Goal: Information Seeking & Learning: Understand process/instructions

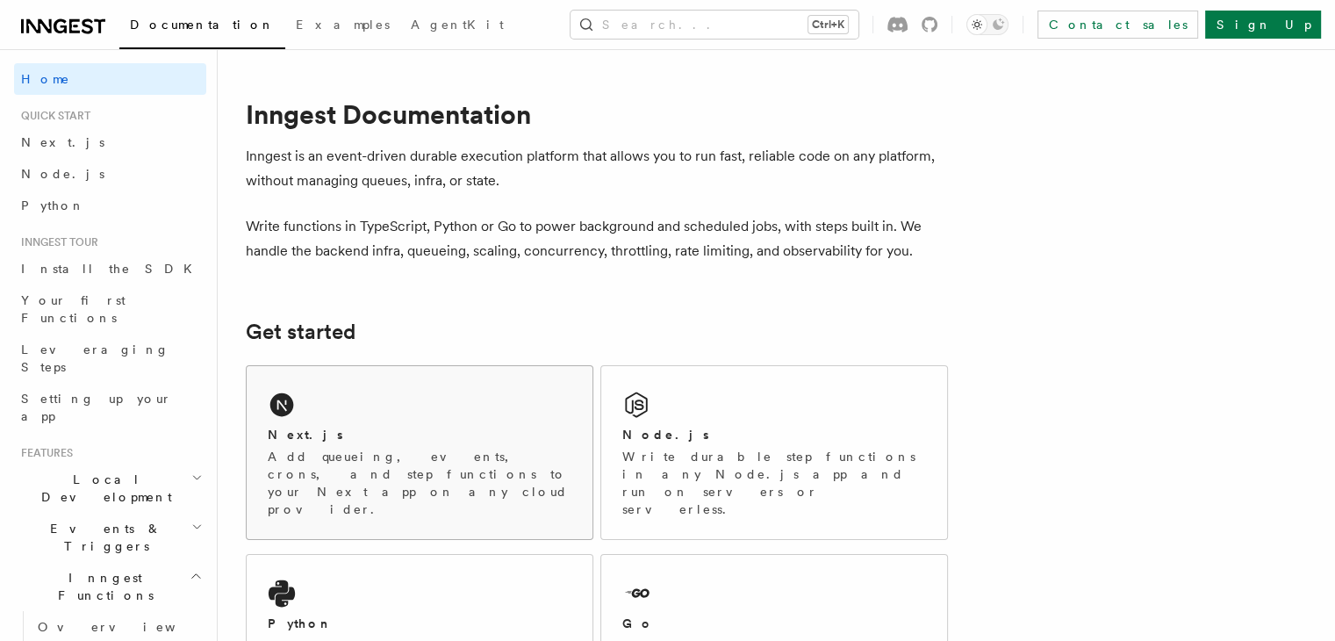
click at [323, 435] on h2 "Next.js" at bounding box center [305, 435] width 75 height 18
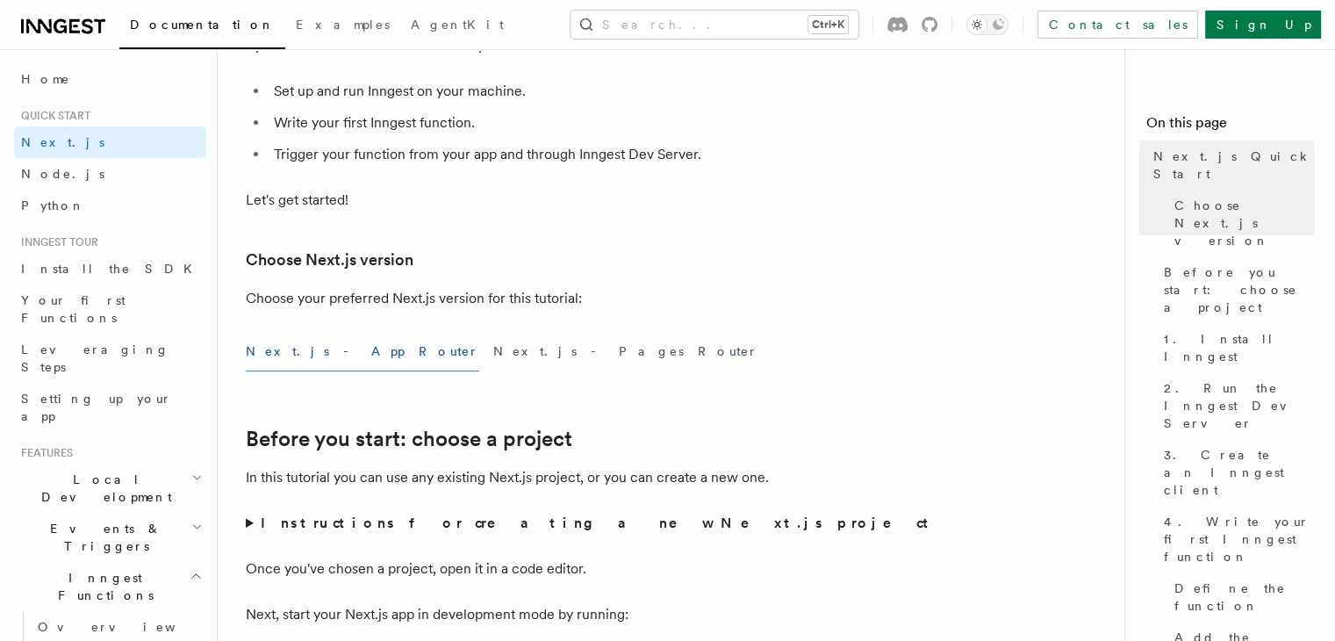
scroll to position [249, 0]
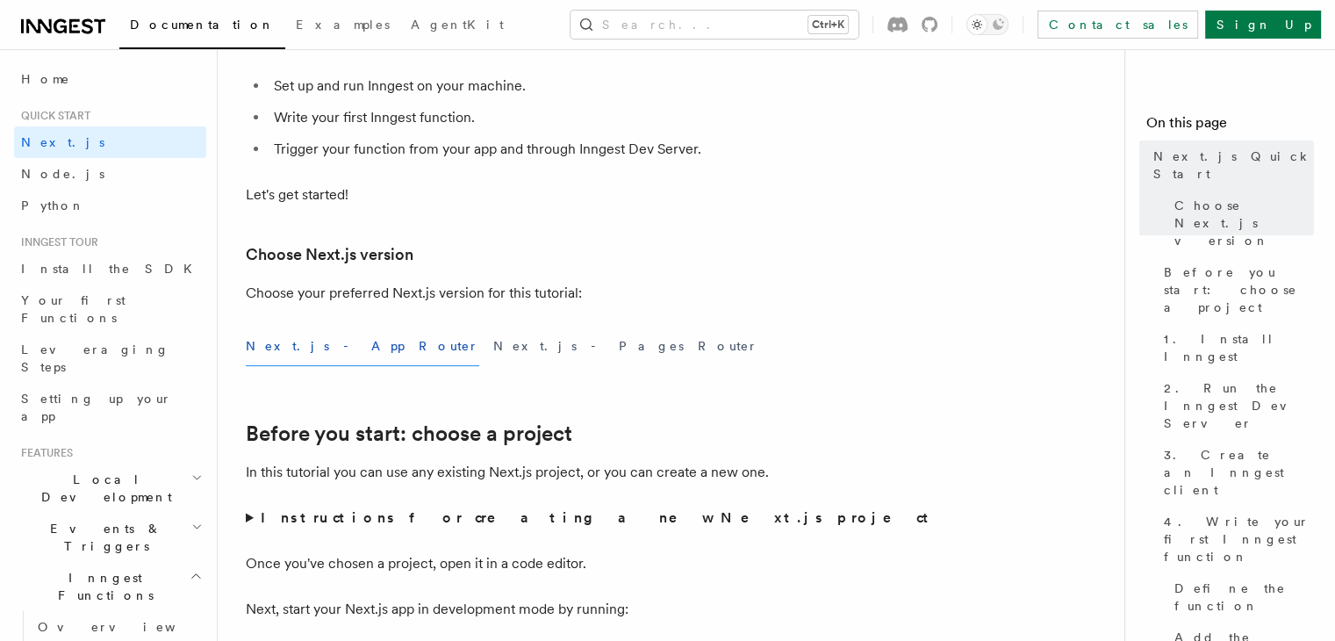
click at [319, 353] on button "Next.js - App Router" at bounding box center [363, 347] width 234 height 40
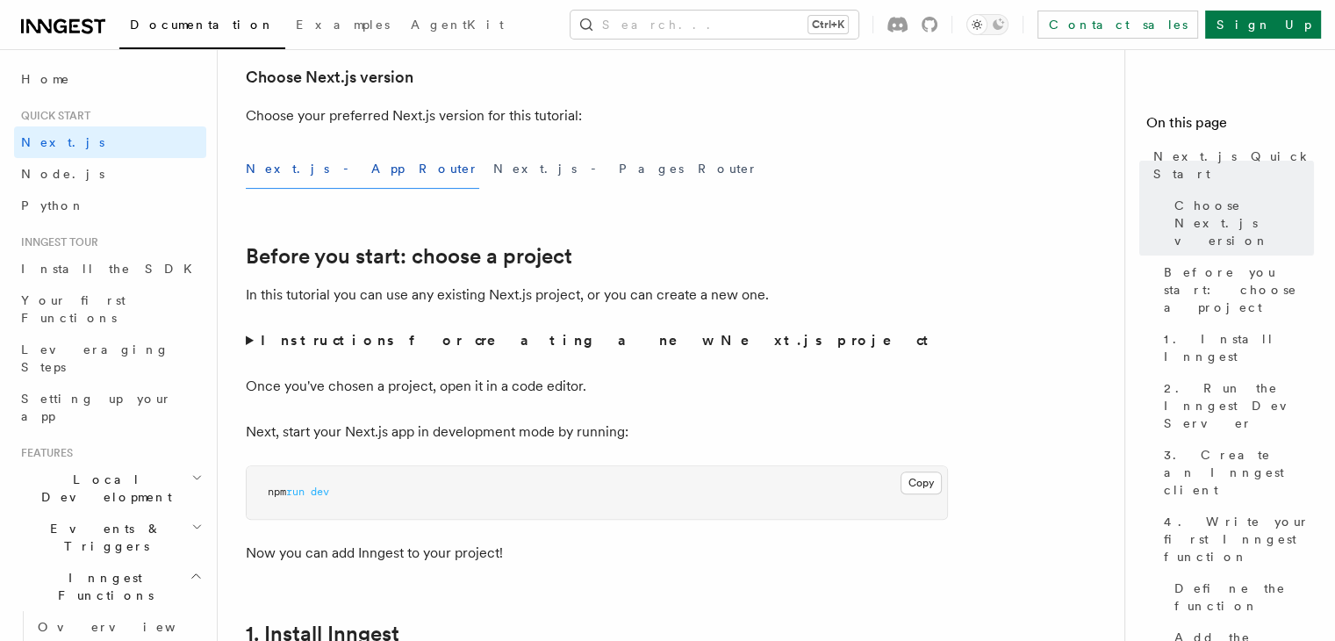
scroll to position [432, 0]
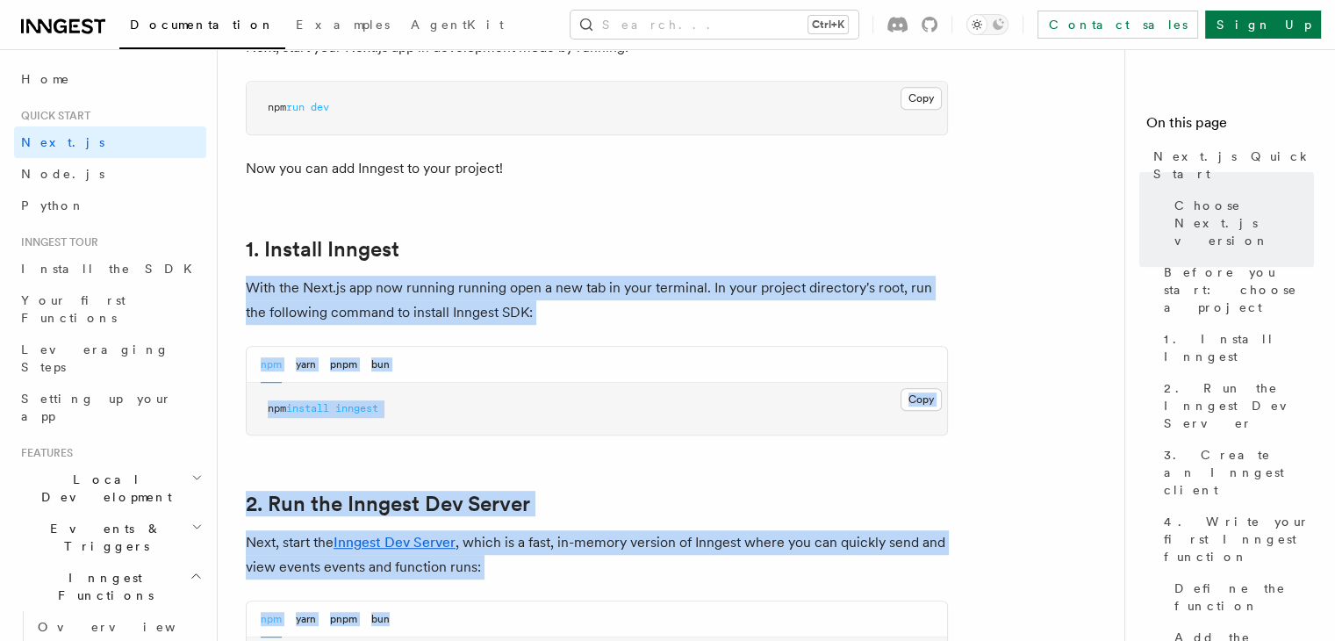
drag, startPoint x: 518, startPoint y: 633, endPoint x: 513, endPoint y: 659, distance: 26.9
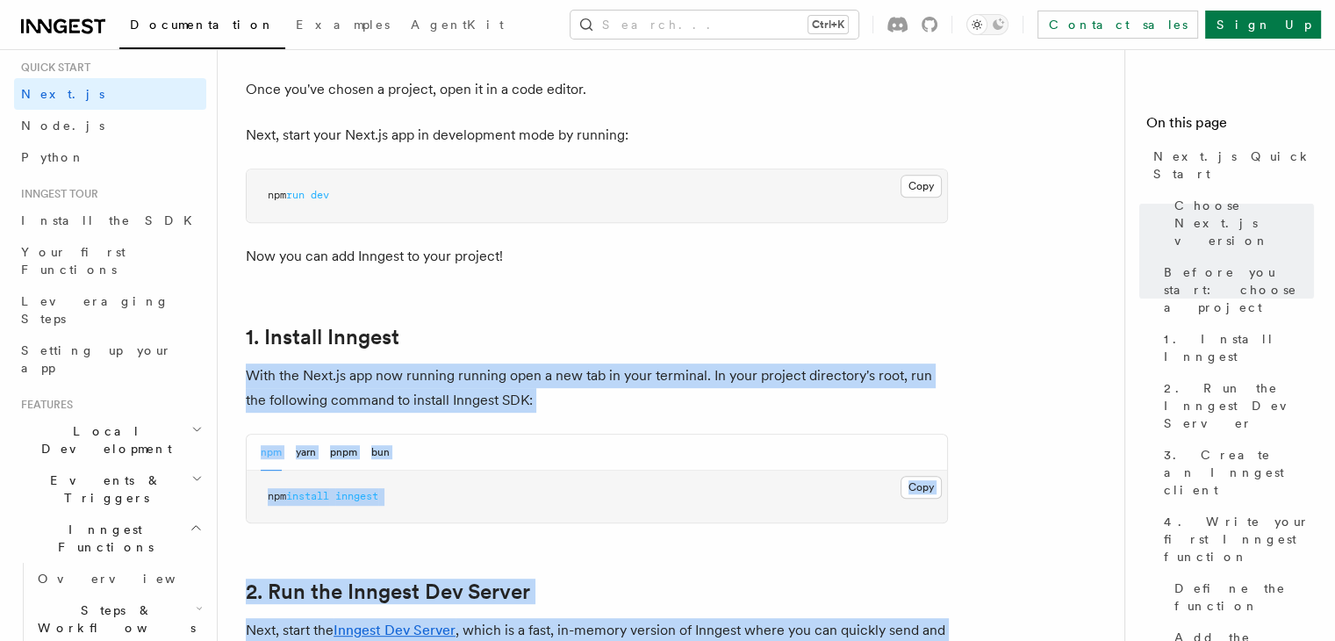
scroll to position [45, 0]
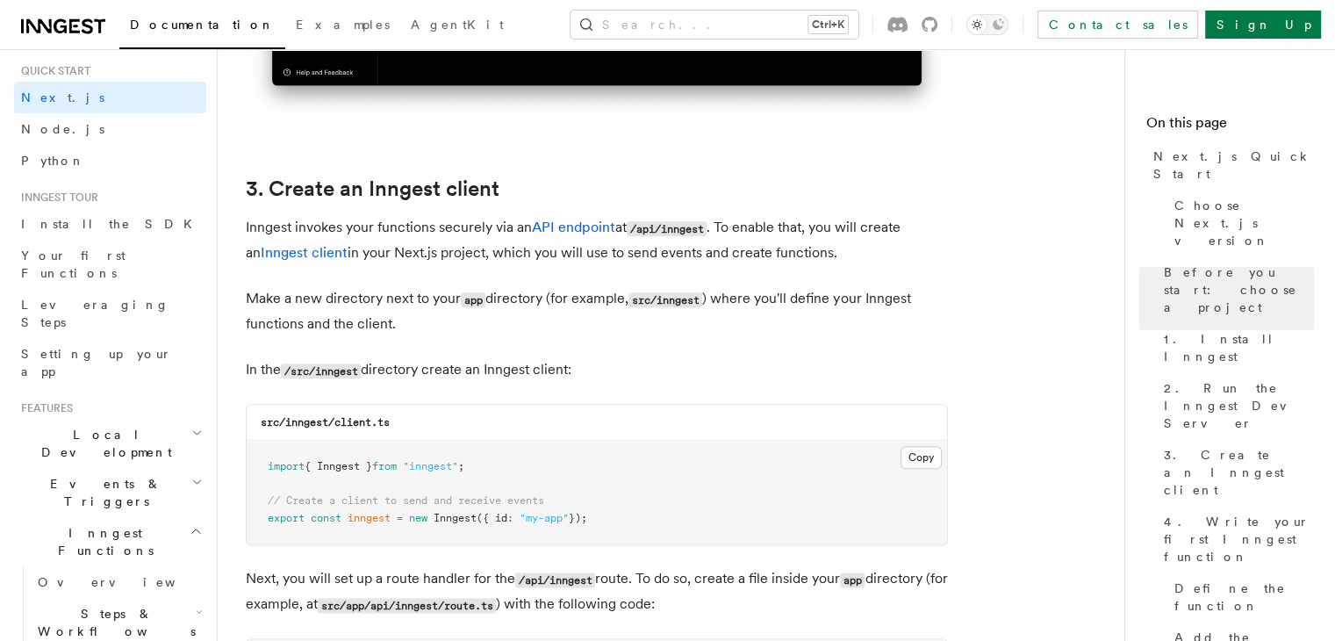
scroll to position [1996, 0]
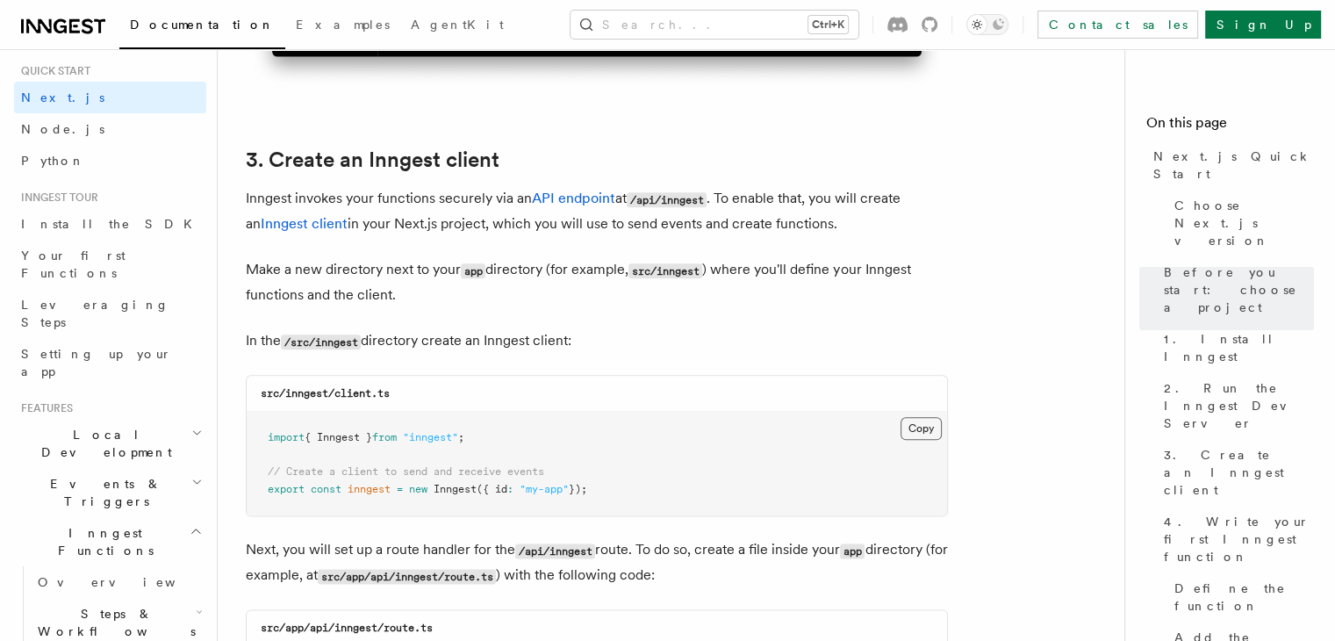
click at [922, 432] on button "Copy Copied" at bounding box center [921, 428] width 41 height 23
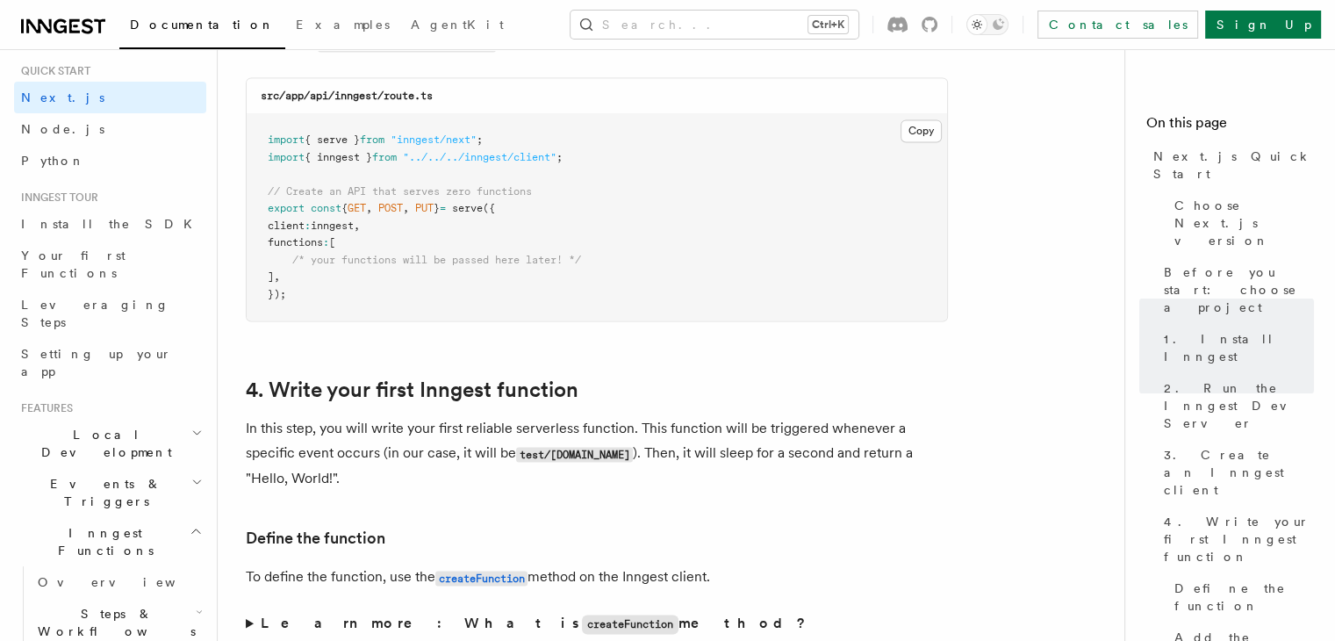
scroll to position [2508, 0]
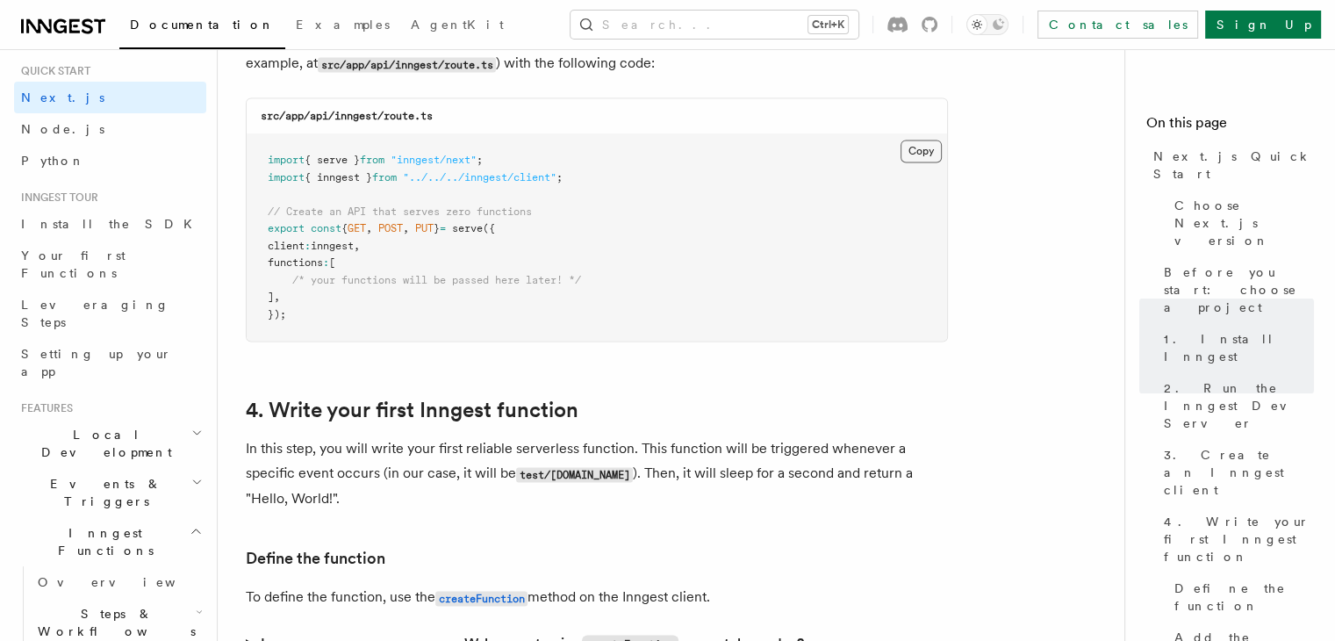
click at [921, 148] on button "Copy Copied" at bounding box center [921, 151] width 41 height 23
